Goal: Use online tool/utility

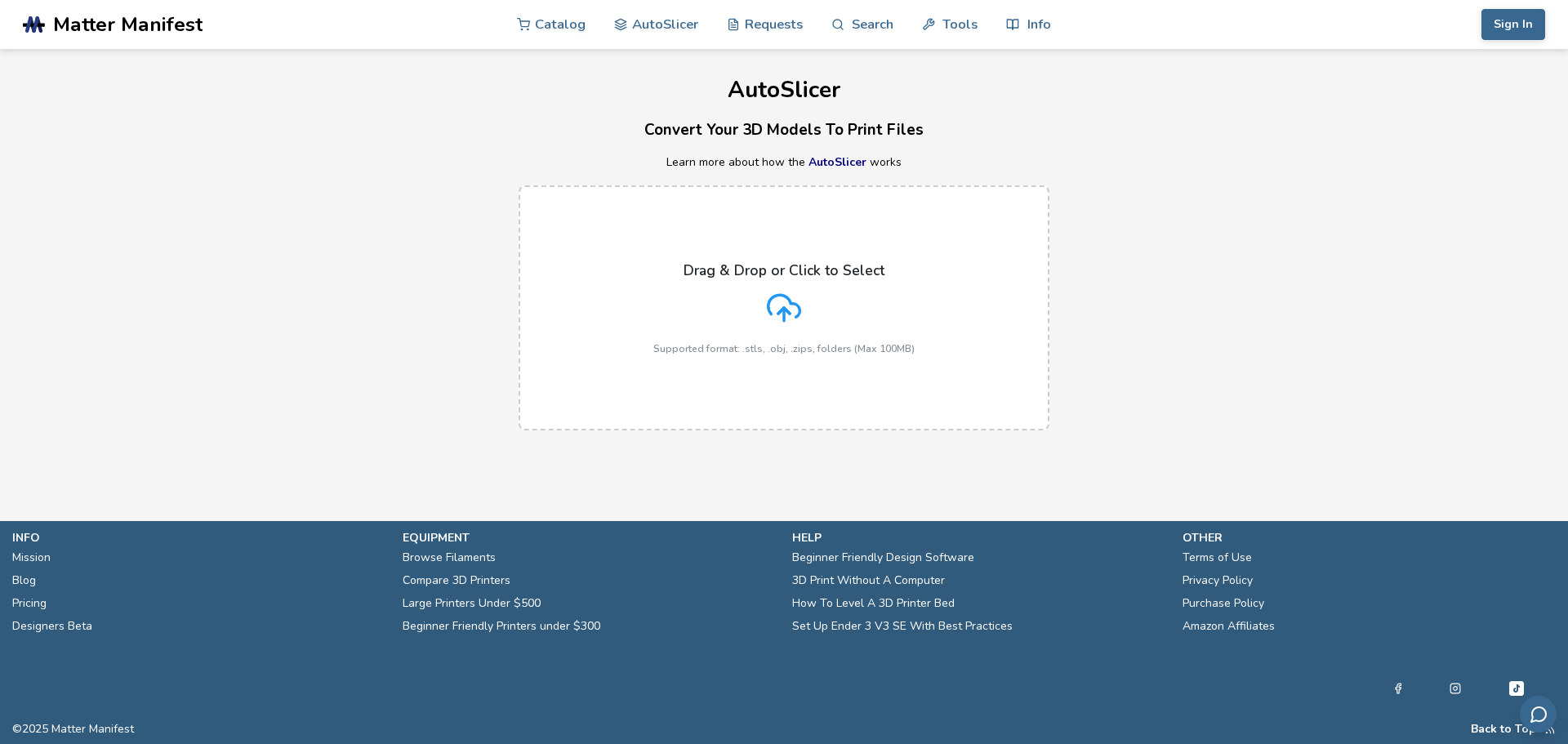
click at [775, 302] on icon at bounding box center [784, 308] width 34 height 34
click at [0, 0] on input "Drag & Drop or Click to Select Supported format: .stls, .obj, .zips, folders (M…" at bounding box center [0, 0] width 0 height 0
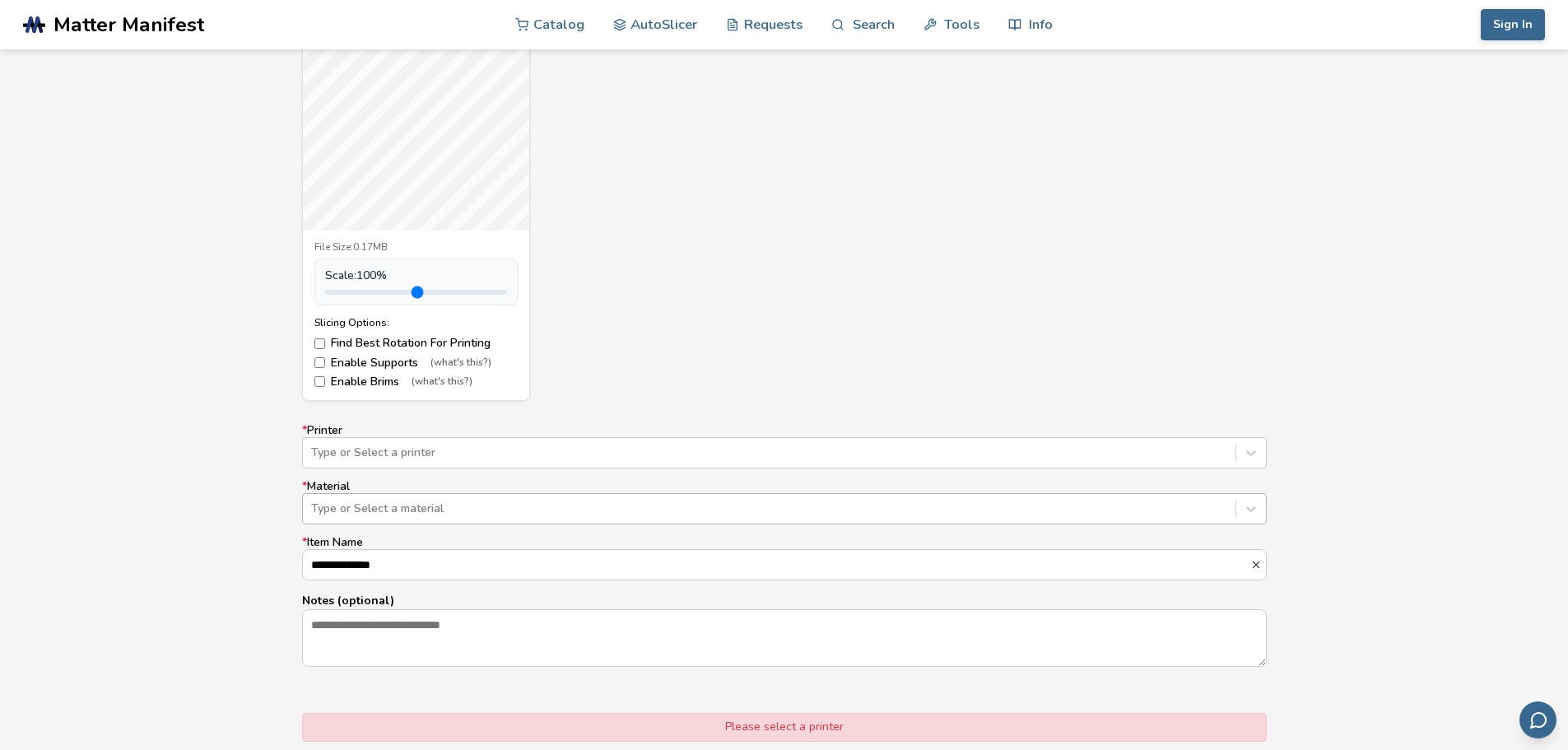
scroll to position [741, 0]
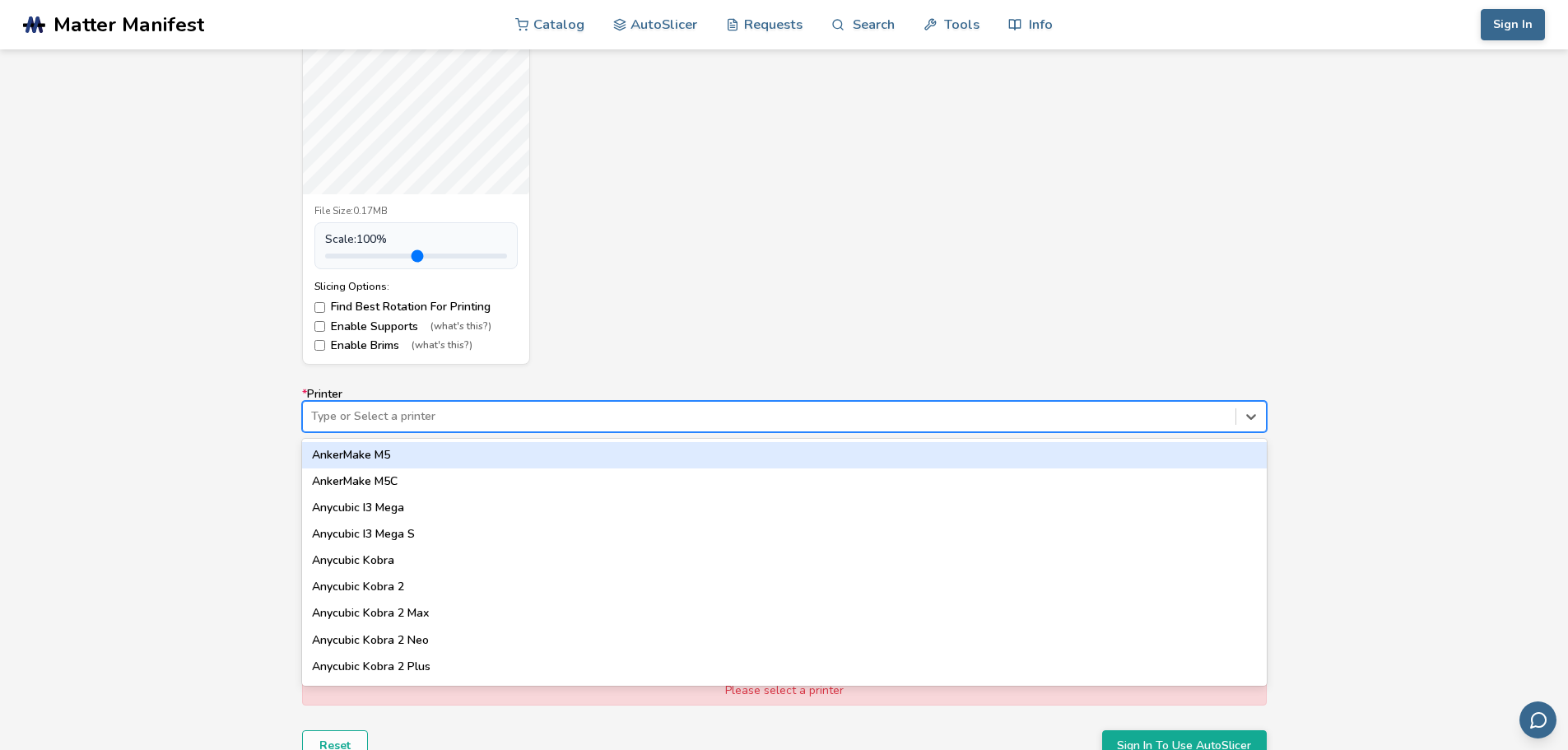
click at [463, 424] on div at bounding box center [769, 417] width 916 height 16
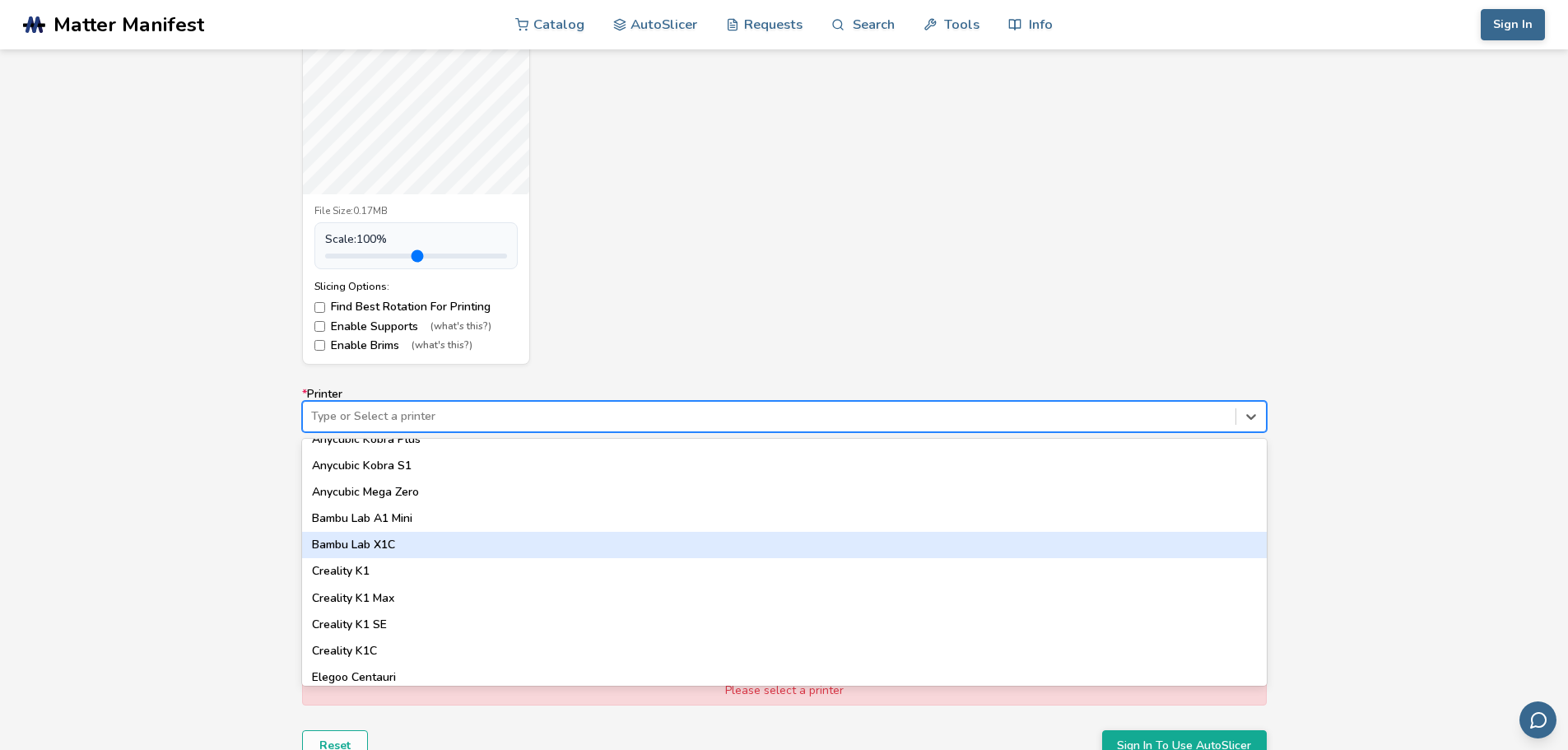
scroll to position [329, 0]
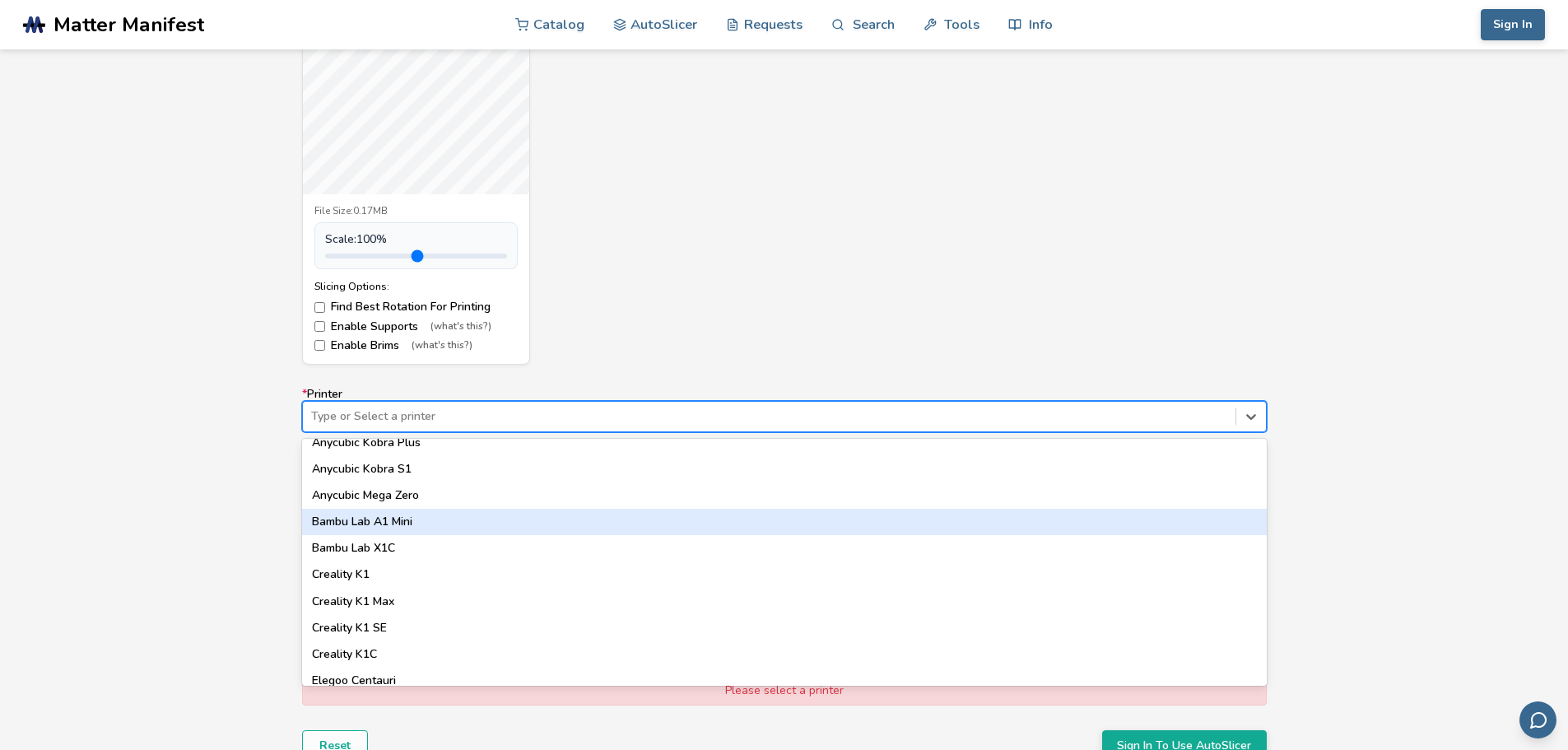
click at [397, 528] on div "Bambu Lab A1 Mini" at bounding box center [784, 522] width 965 height 26
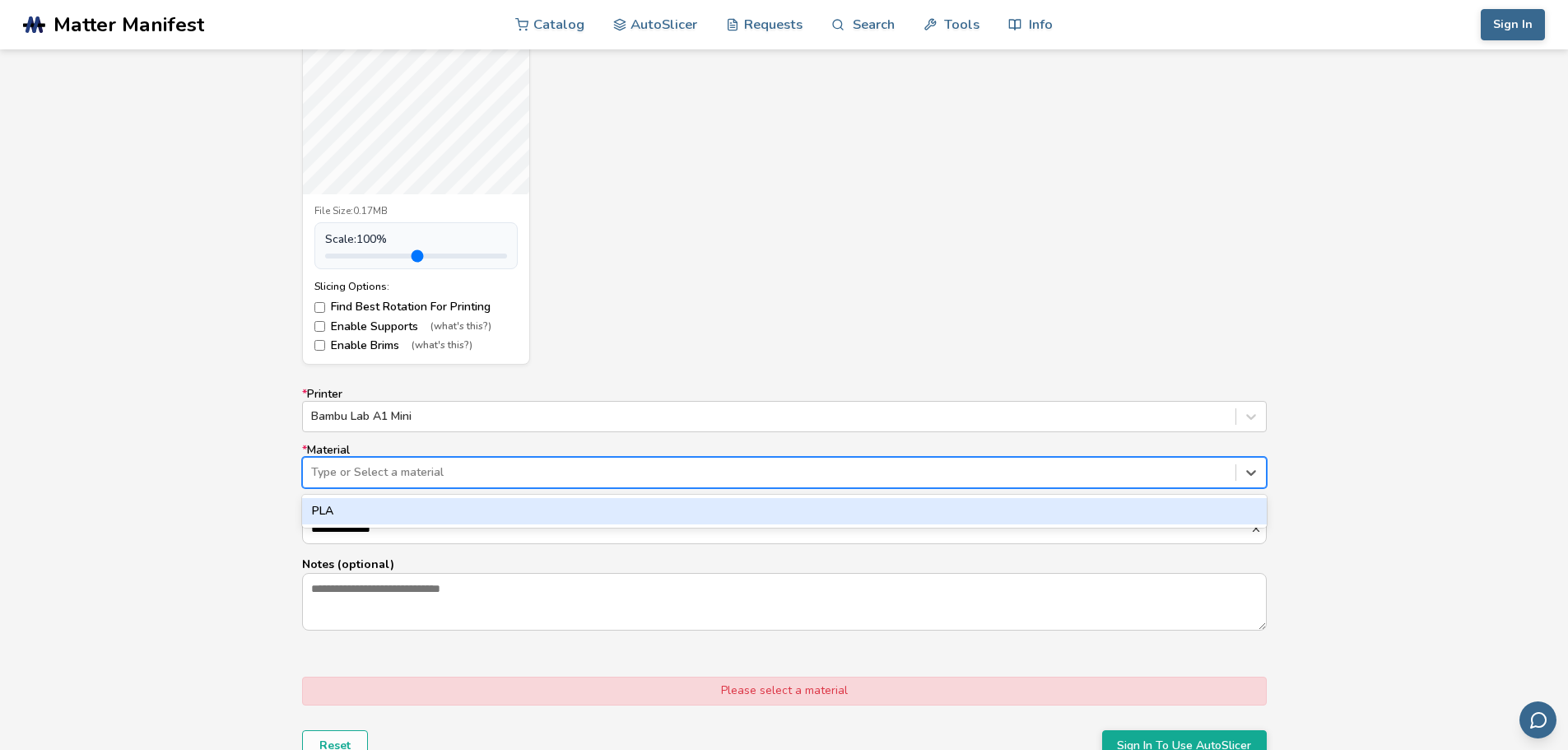
click at [420, 474] on div at bounding box center [769, 472] width 916 height 16
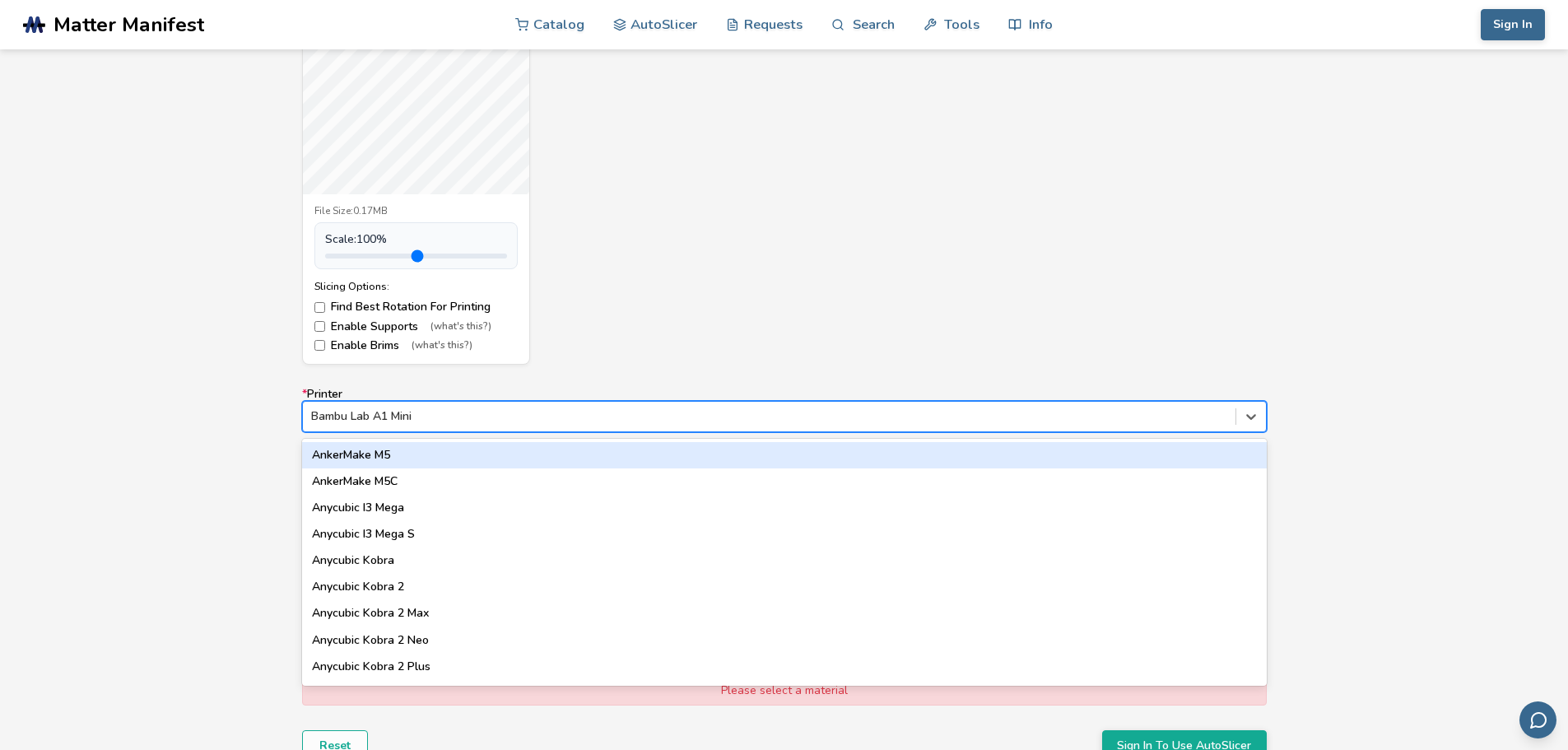
click at [415, 421] on div at bounding box center [769, 417] width 916 height 16
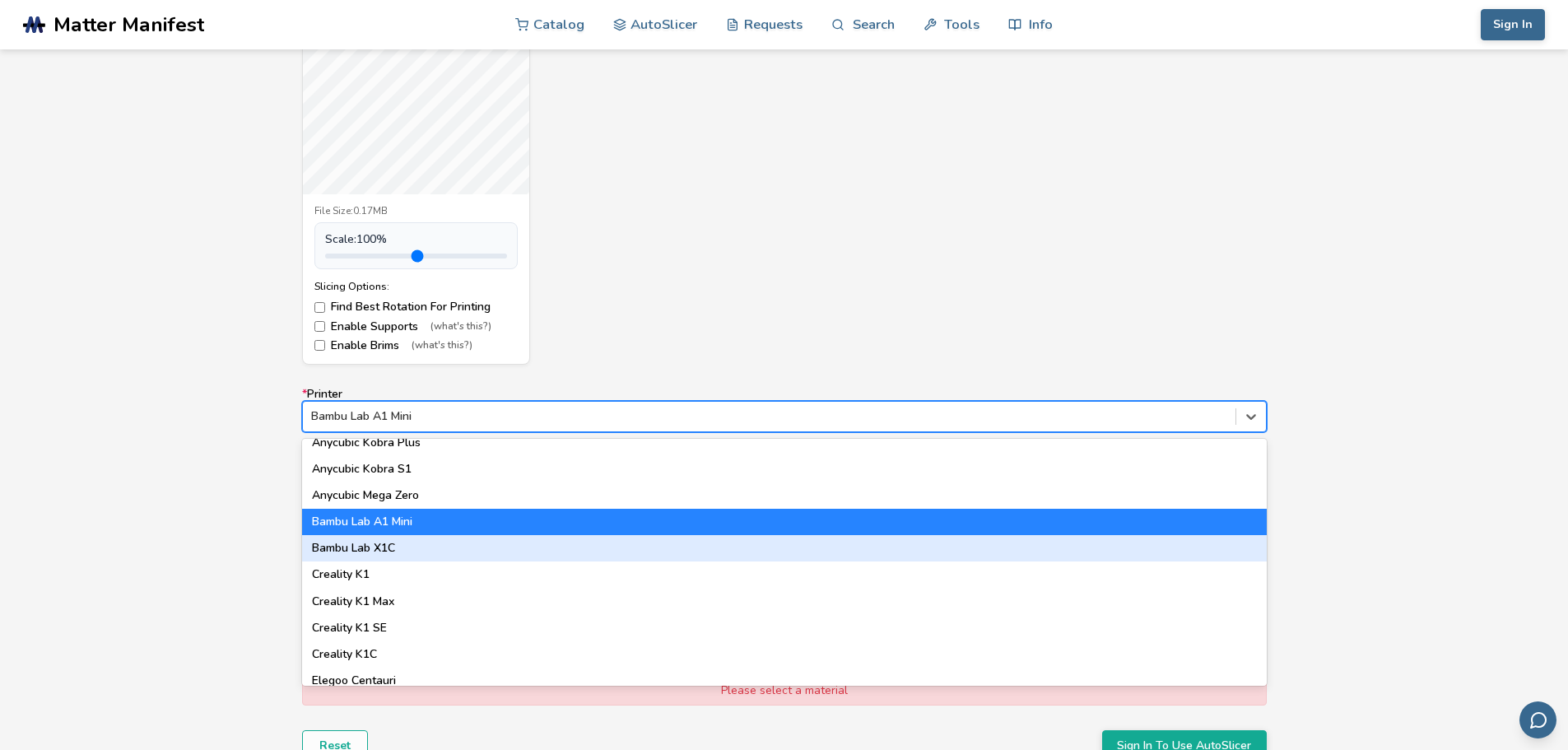
click at [393, 544] on div "Bambu Lab X1C" at bounding box center [784, 548] width 965 height 26
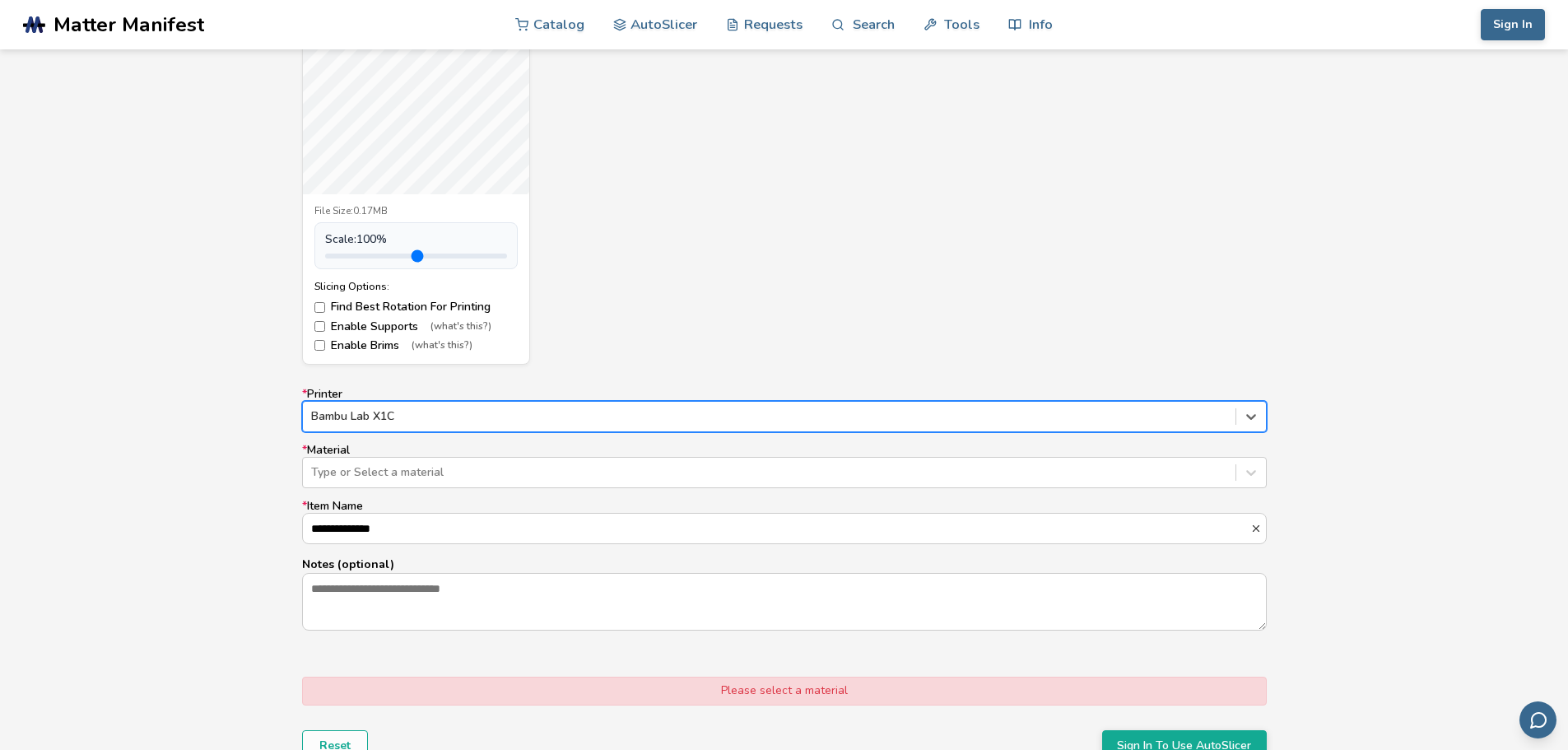
click at [412, 410] on div at bounding box center [769, 417] width 916 height 16
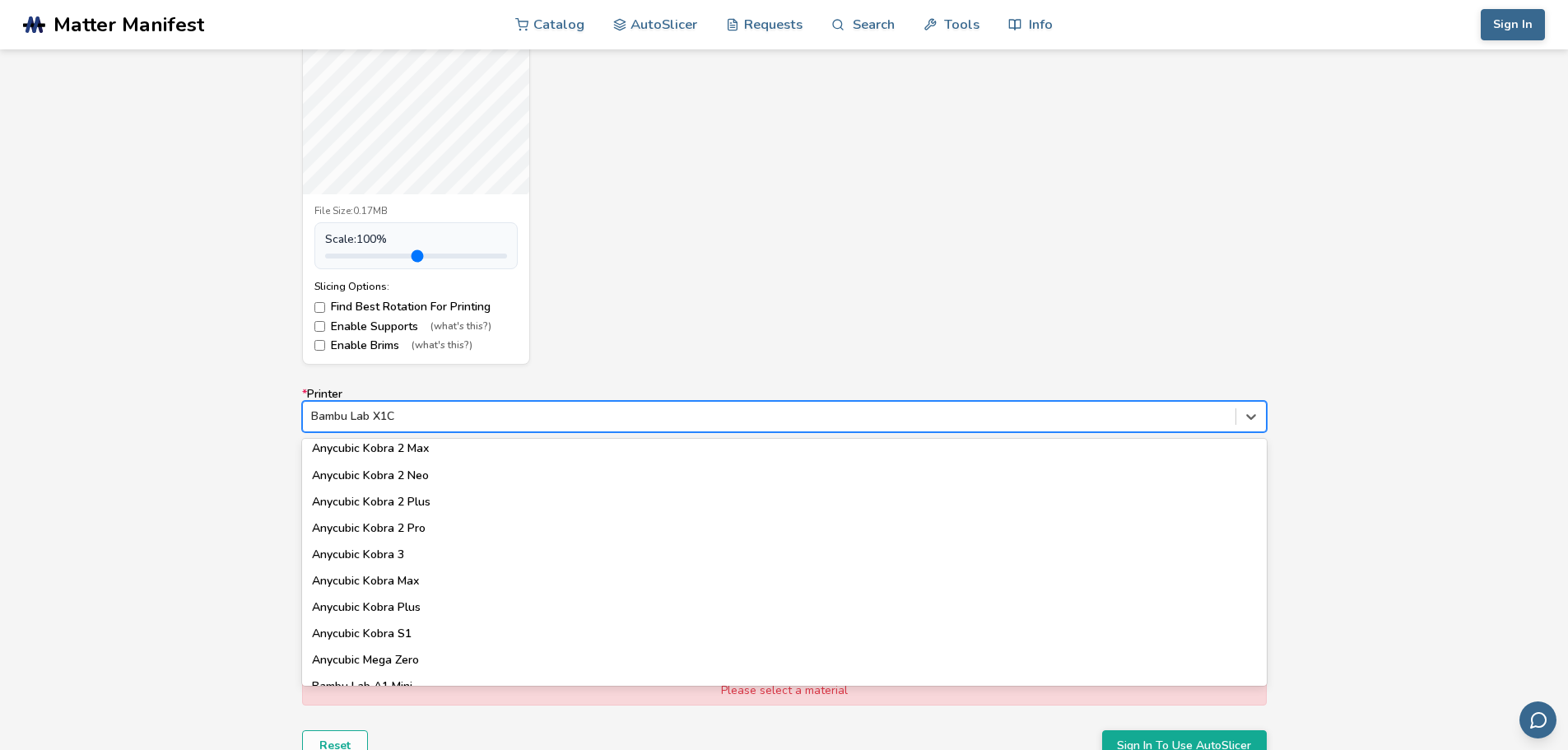
scroll to position [247, 0]
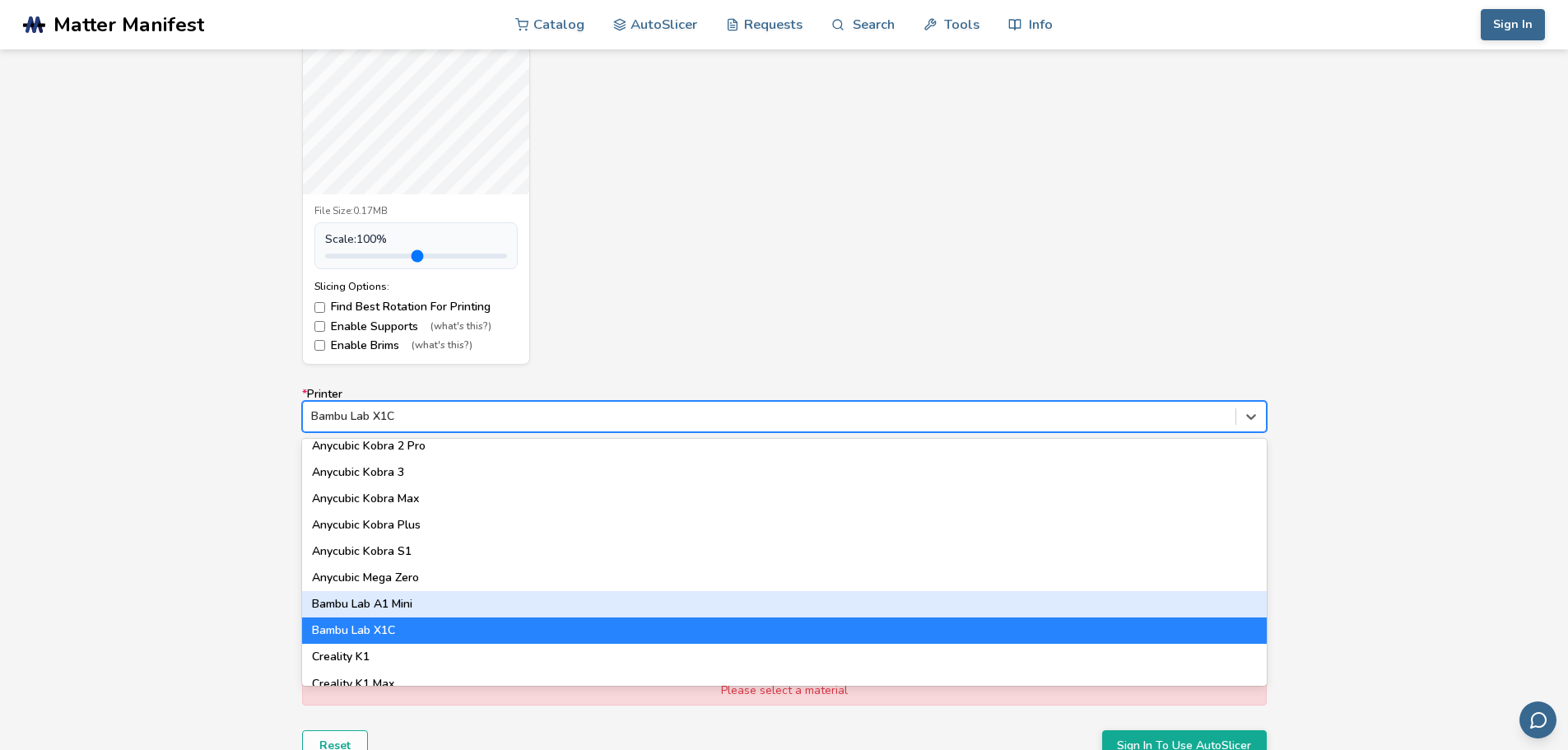
click at [400, 600] on div "Bambu Lab A1 Mini" at bounding box center [784, 604] width 965 height 26
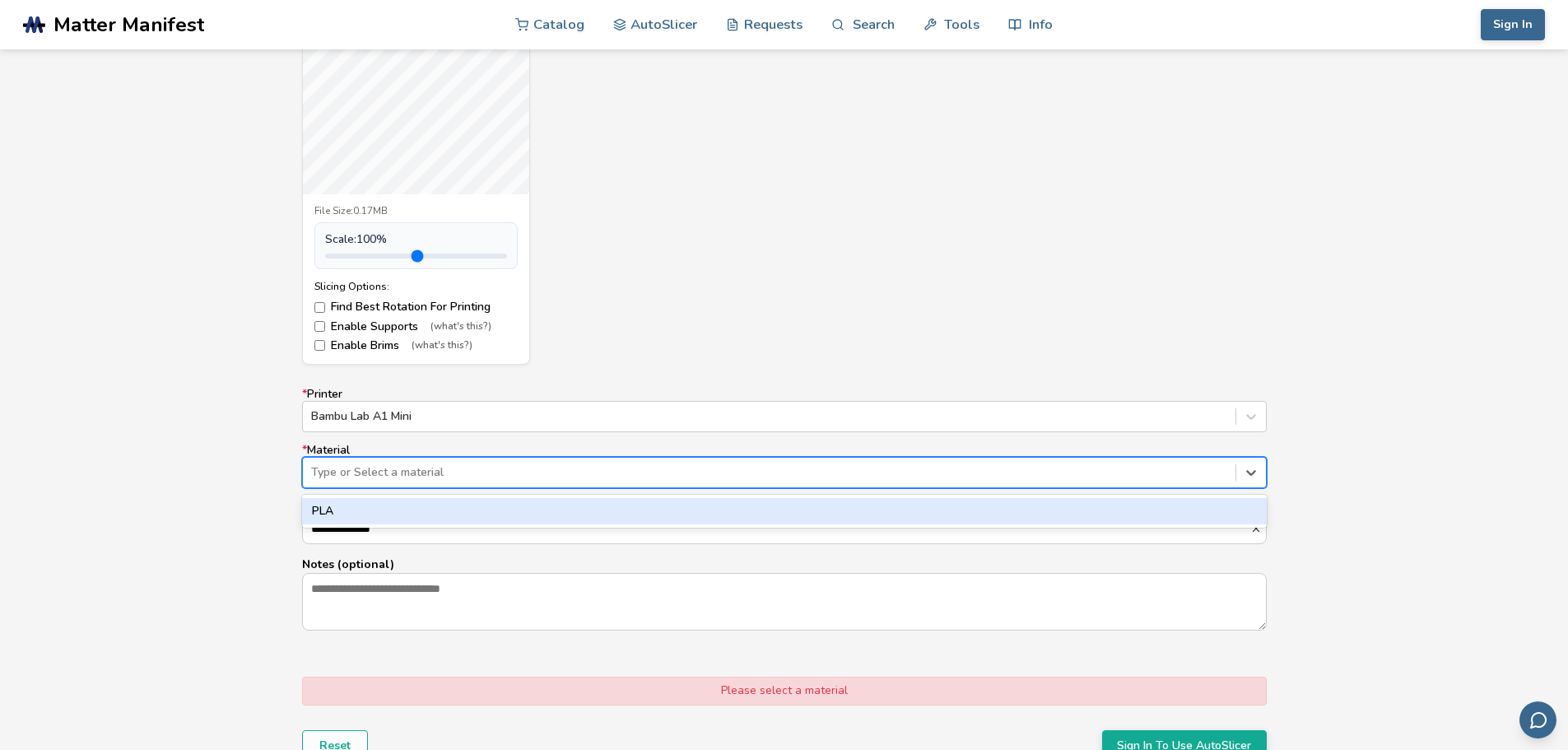
click at [370, 467] on div at bounding box center [769, 472] width 916 height 16
click at [393, 510] on div "PLA" at bounding box center [784, 511] width 965 height 26
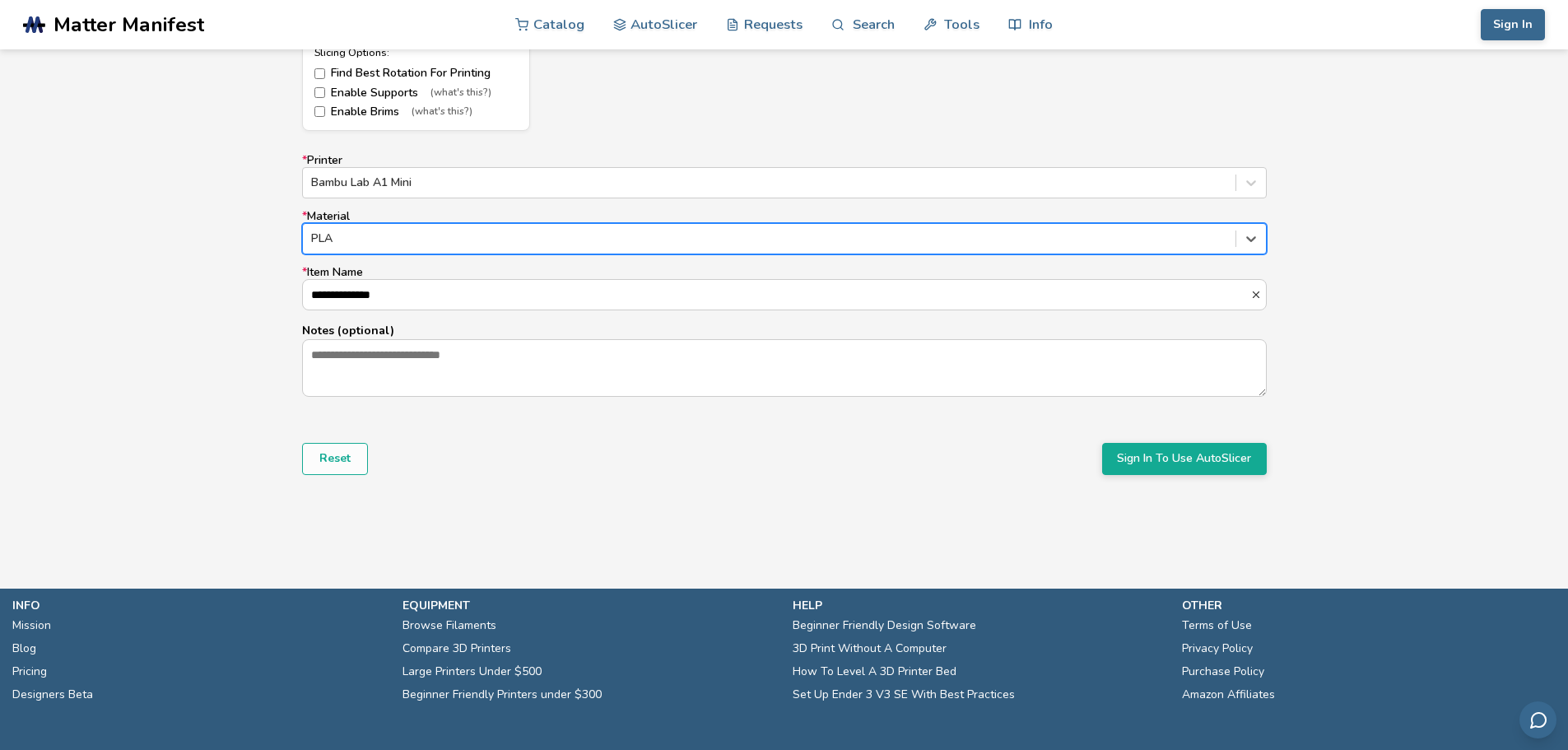
scroll to position [1039, 0]
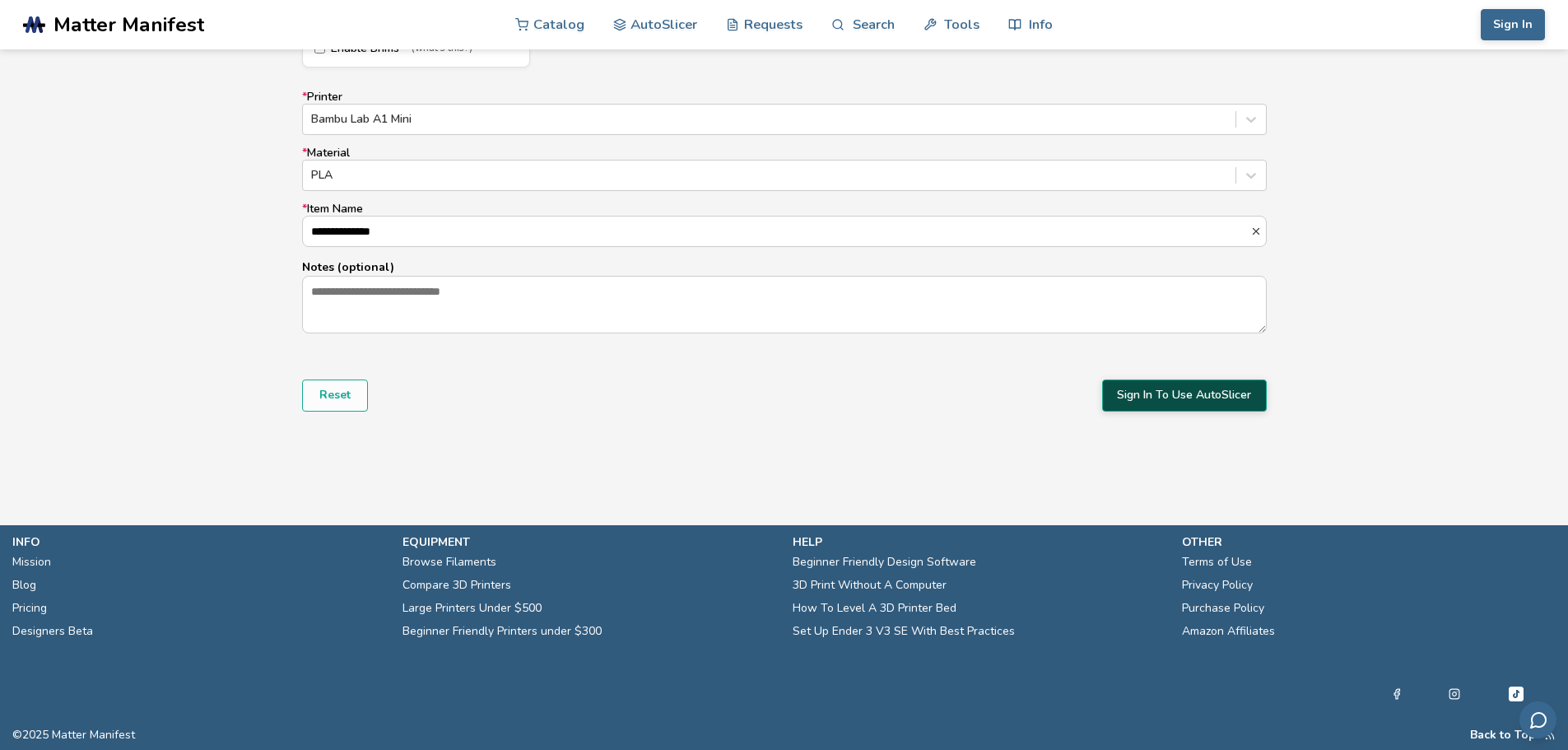
click at [1248, 401] on button "Sign In To Use AutoSlicer" at bounding box center [1184, 395] width 165 height 31
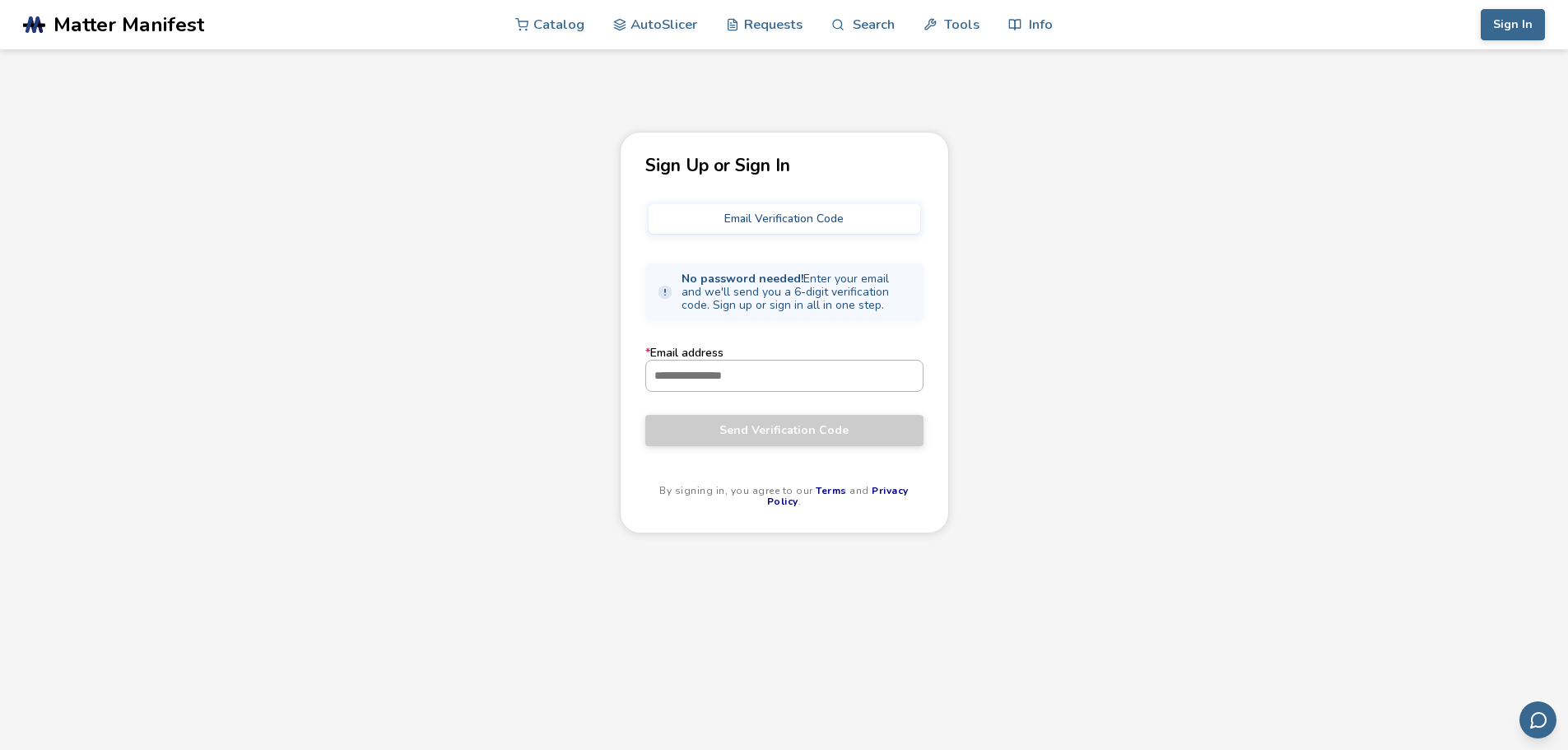
click at [760, 388] on input "* Email address" at bounding box center [784, 375] width 277 height 30
